Goal: Information Seeking & Learning: Find specific fact

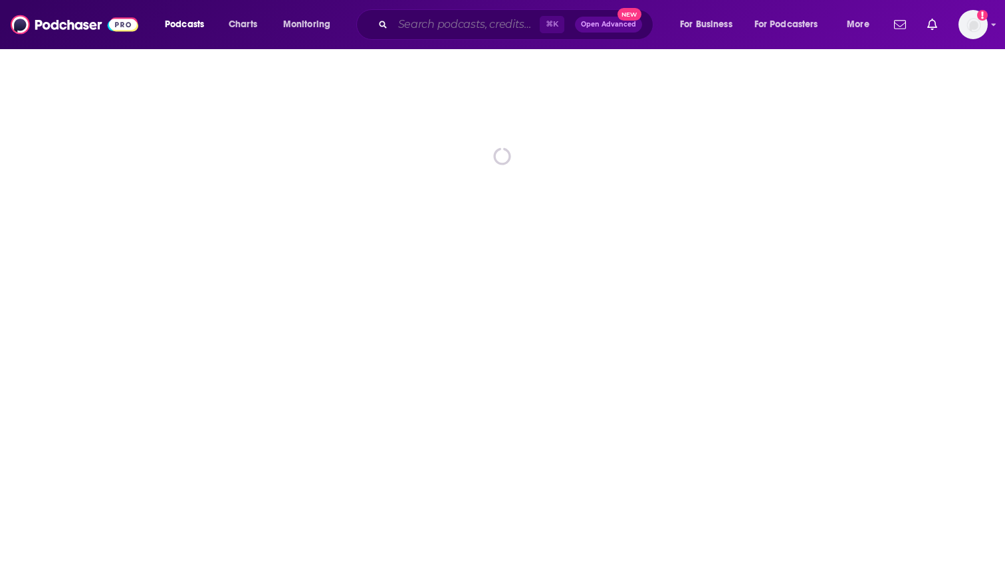
click at [475, 23] on input "Search podcasts, credits, & more..." at bounding box center [466, 24] width 147 height 21
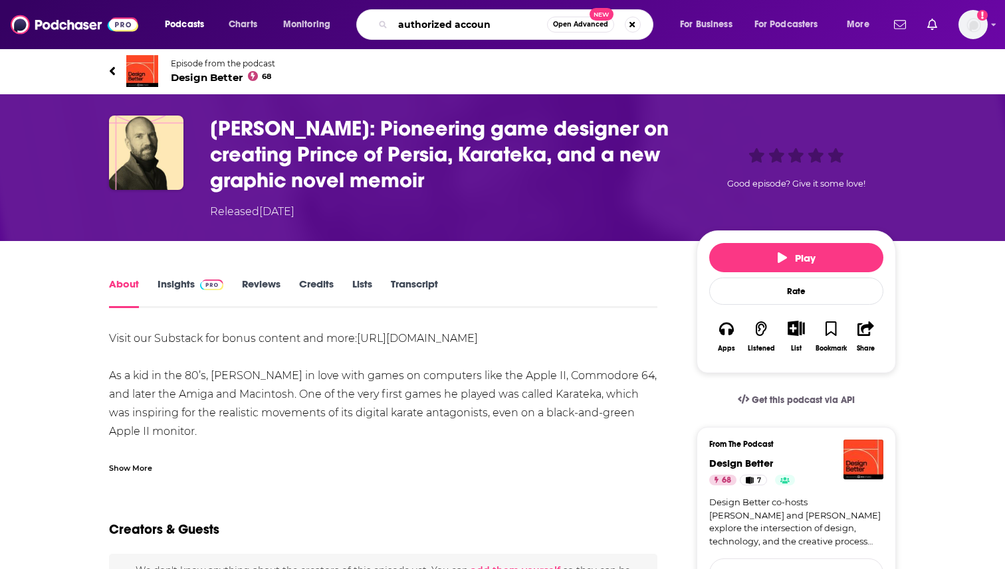
type input "authorized account"
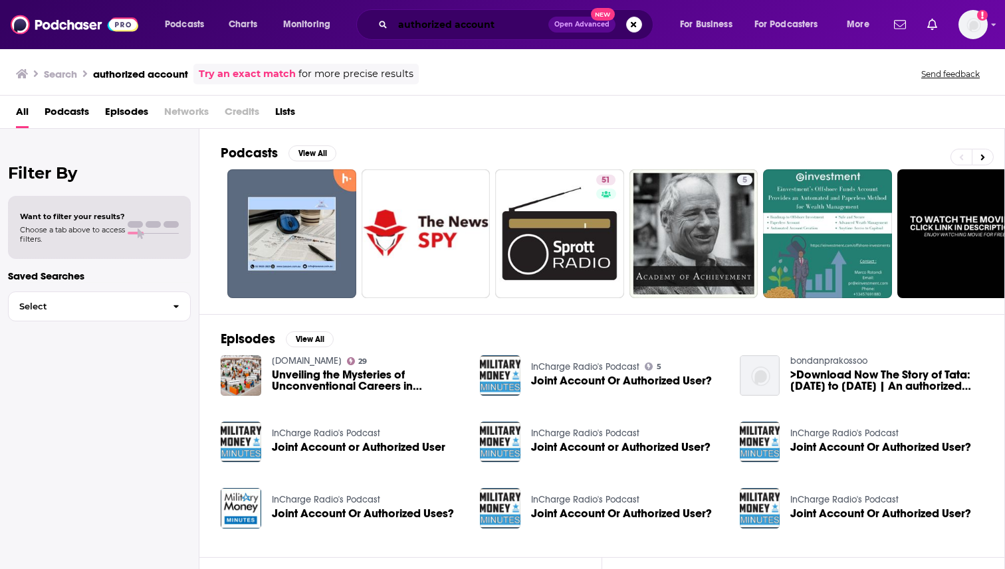
click at [402, 25] on input "authorized account" at bounding box center [470, 24] width 155 height 21
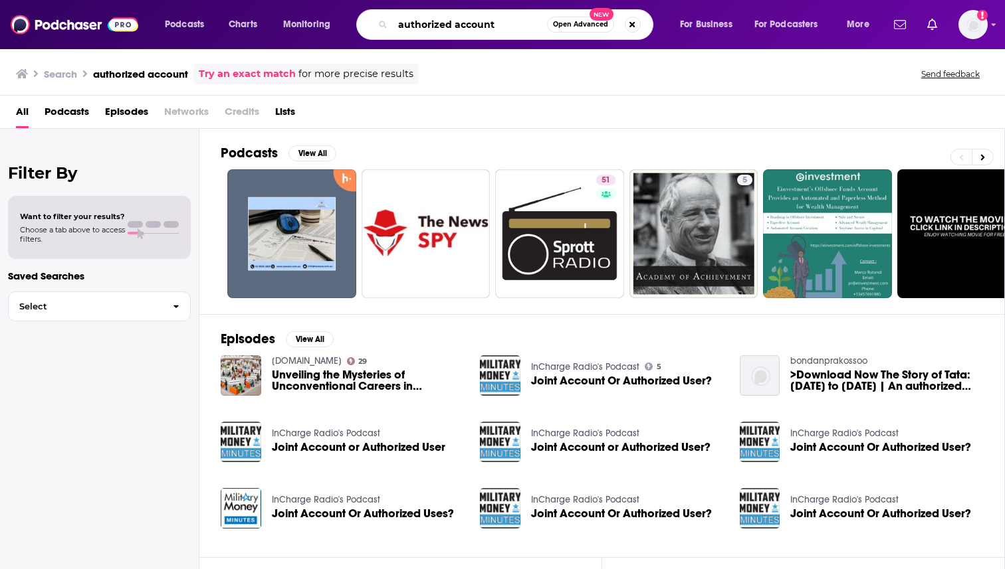
click at [399, 25] on input "authorized account" at bounding box center [470, 24] width 154 height 21
type input "insider authorized account"
